Goal: Navigation & Orientation: Find specific page/section

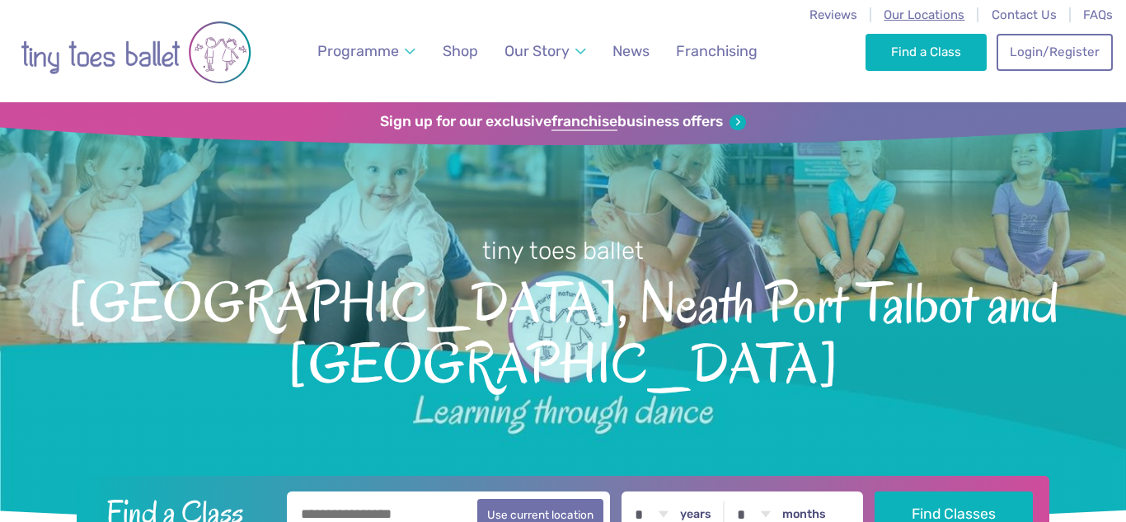
click at [924, 16] on span "Our Locations" at bounding box center [924, 14] width 81 height 15
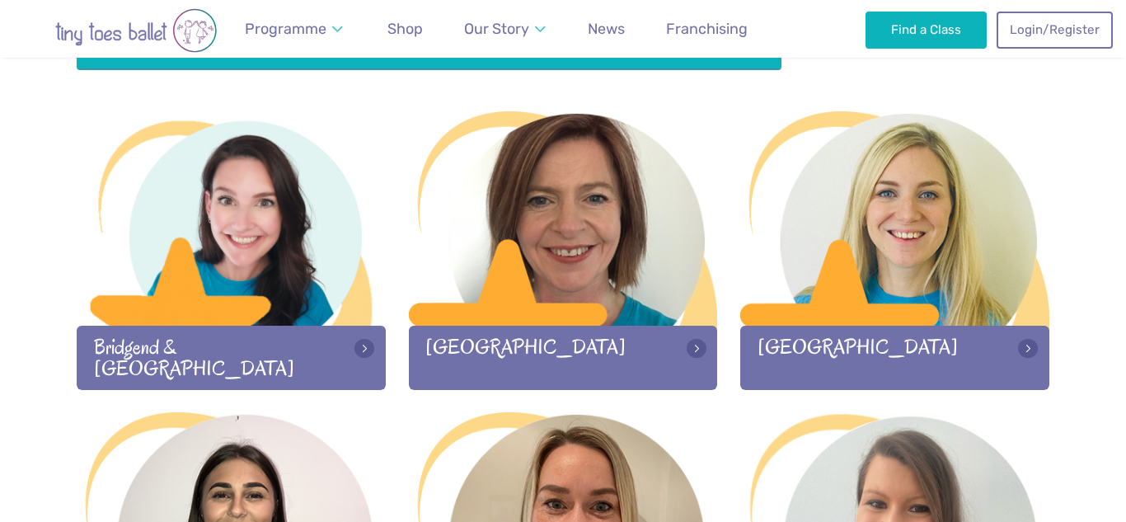
scroll to position [512, 0]
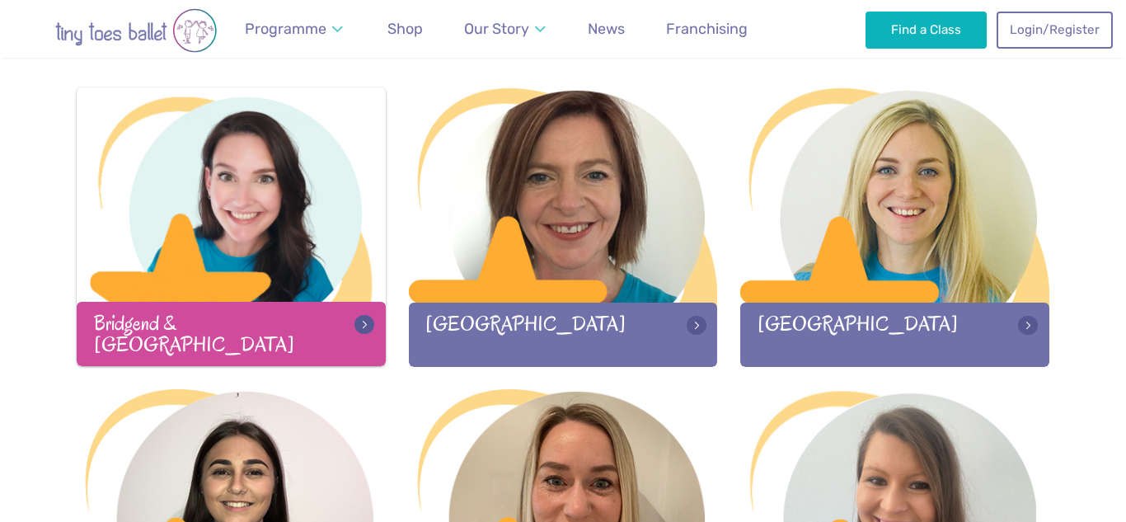
click at [265, 337] on div "Bridgend & [GEOGRAPHIC_DATA]" at bounding box center [231, 333] width 309 height 63
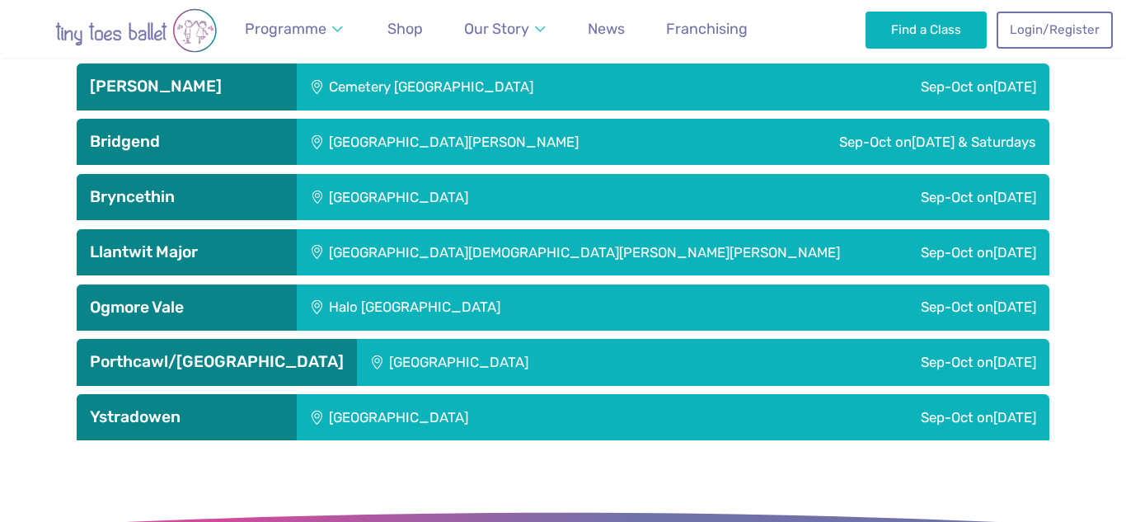
scroll to position [2733, 0]
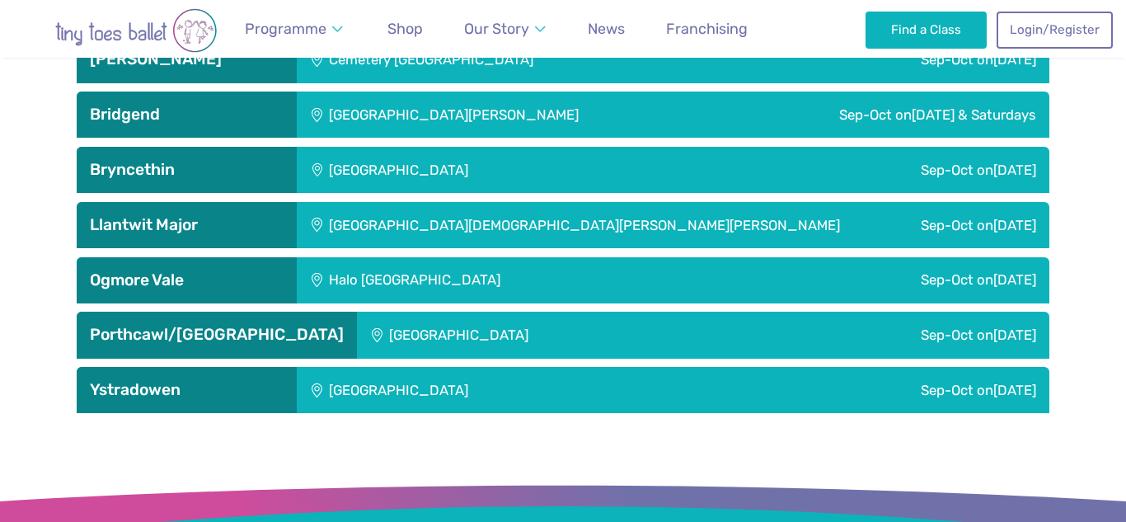
click at [210, 392] on h3 "Ystradowen" at bounding box center [187, 390] width 194 height 20
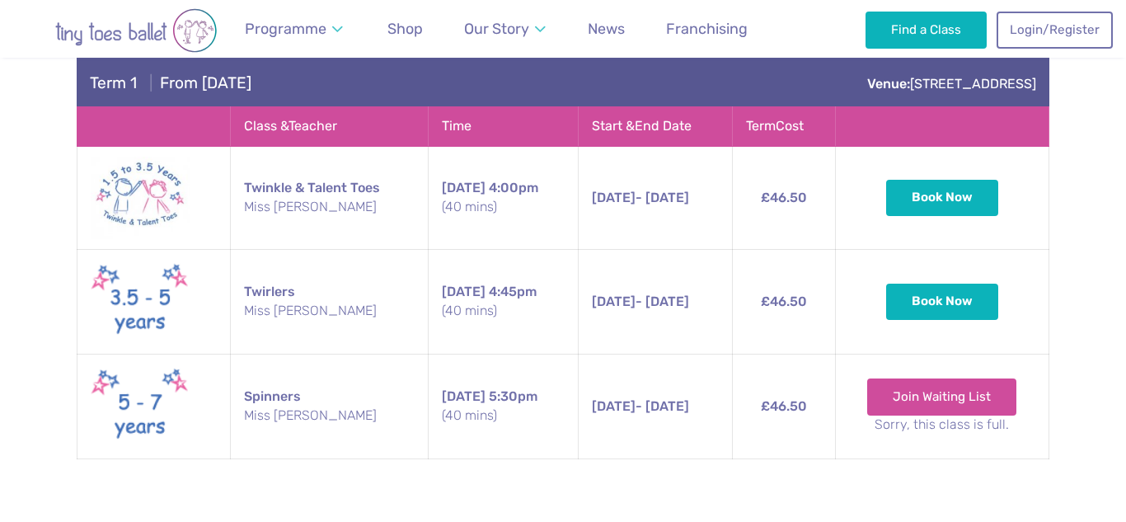
scroll to position [3120, 0]
